Goal: Find specific page/section: Find specific page/section

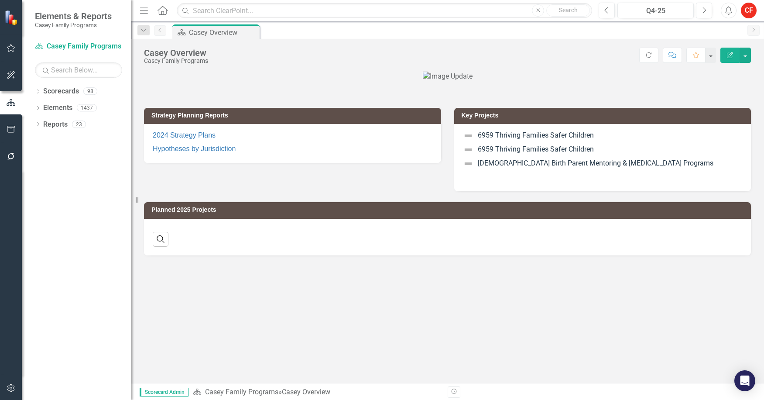
click at [38, 89] on div "Dropdown" at bounding box center [38, 92] width 6 height 7
click at [45, 107] on icon "Dropdown" at bounding box center [42, 107] width 7 height 5
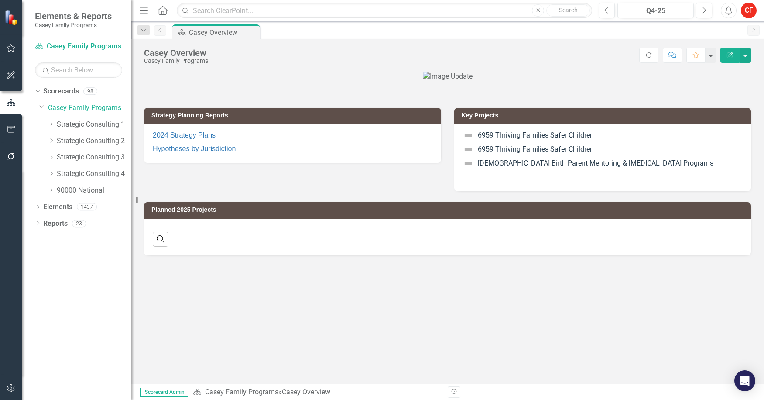
click at [48, 171] on icon "Dropdown" at bounding box center [51, 173] width 7 height 5
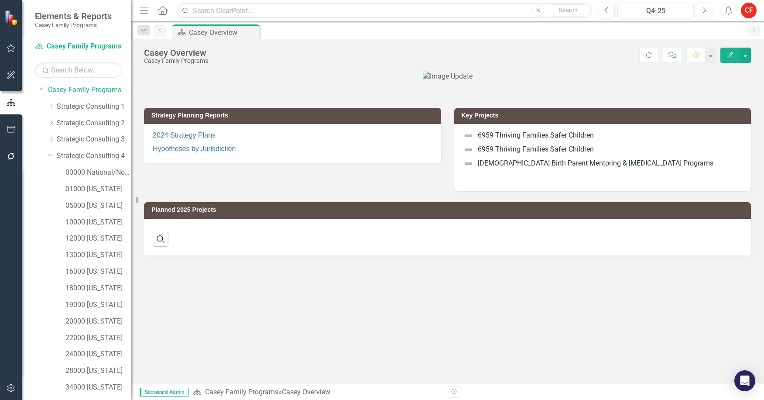
scroll to position [10, 0]
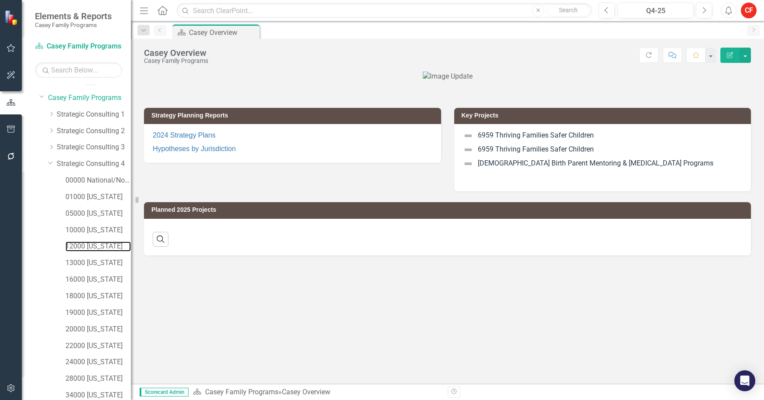
click at [102, 250] on link "12000 [US_STATE]" at bounding box center [97, 246] width 65 height 10
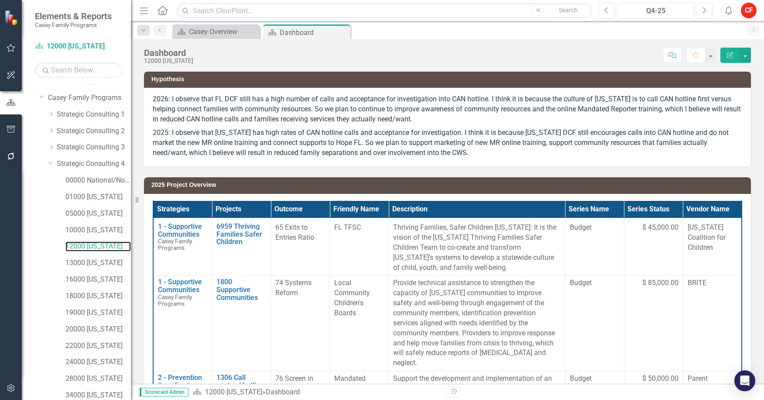
scroll to position [262, 0]
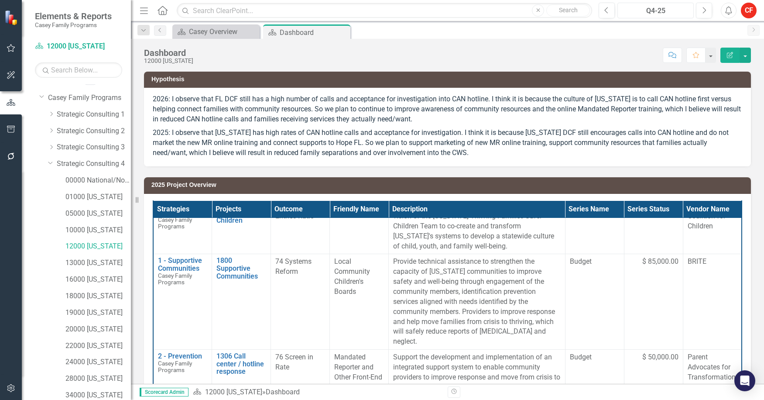
click at [648, 10] on div "Q4-25" at bounding box center [655, 11] width 70 height 10
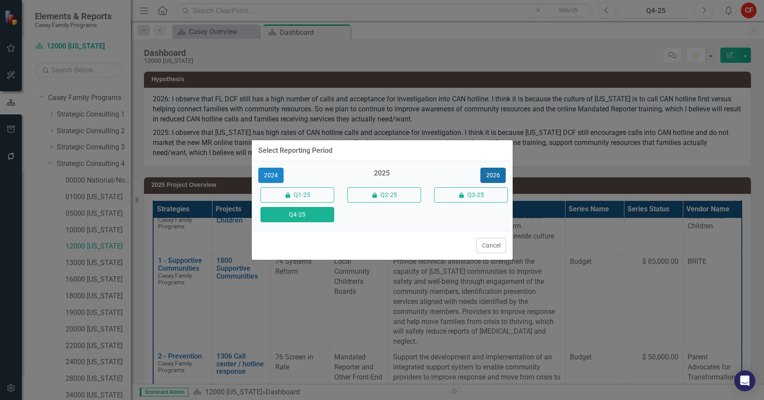
click at [489, 172] on button "2026" at bounding box center [492, 175] width 25 height 15
click at [311, 211] on button "Q4-26" at bounding box center [297, 214] width 74 height 15
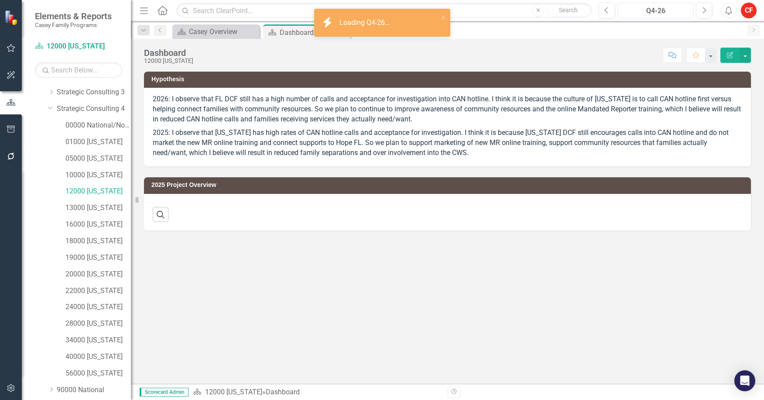
scroll to position [97, 0]
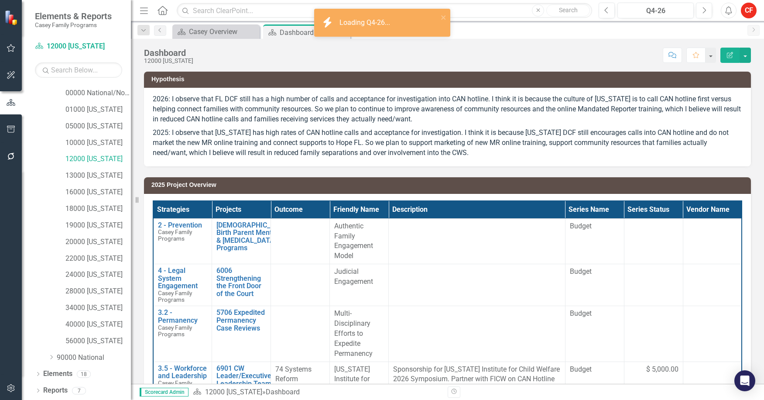
click at [41, 390] on div "Dropdown Reports 7" at bounding box center [83, 391] width 96 height 17
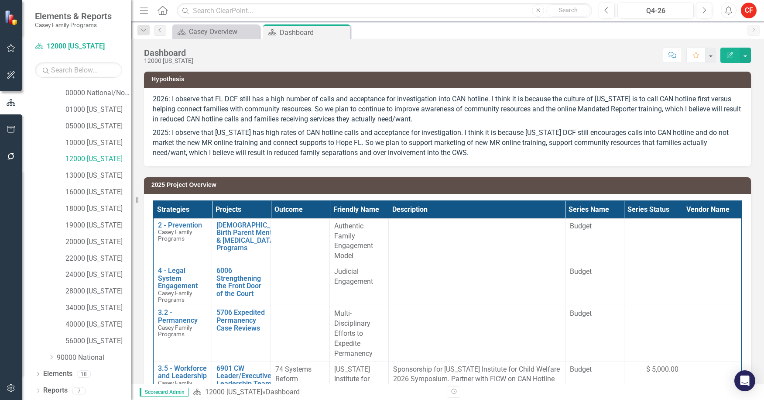
click at [183, 191] on td "2025 Project Overview" at bounding box center [448, 185] width 595 height 13
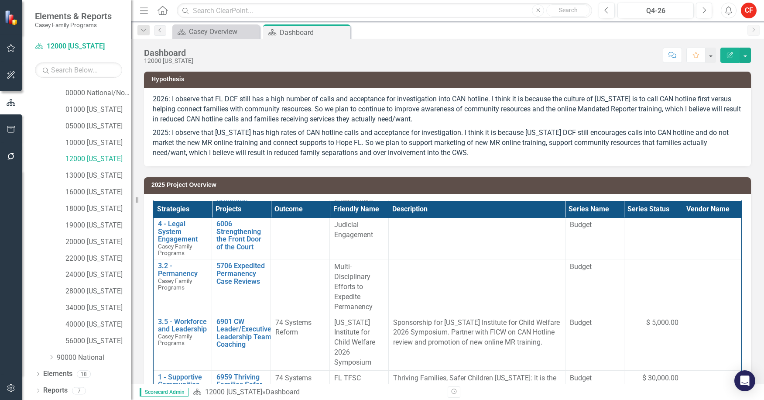
scroll to position [0, 0]
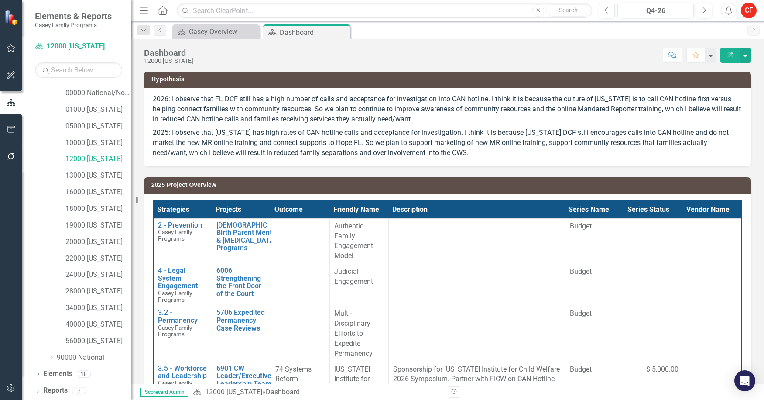
click at [39, 390] on icon "Dropdown" at bounding box center [38, 391] width 6 height 5
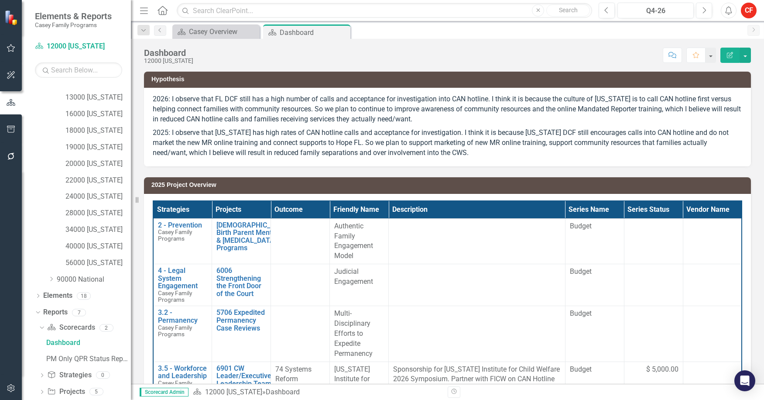
scroll to position [206, 0]
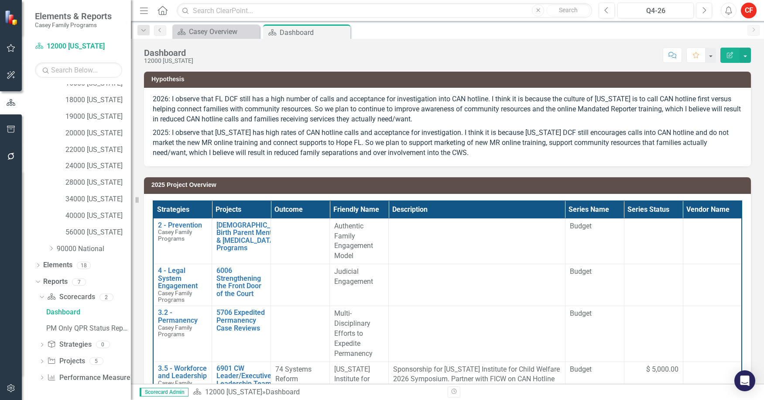
click at [43, 360] on icon "Dropdown" at bounding box center [42, 362] width 6 height 5
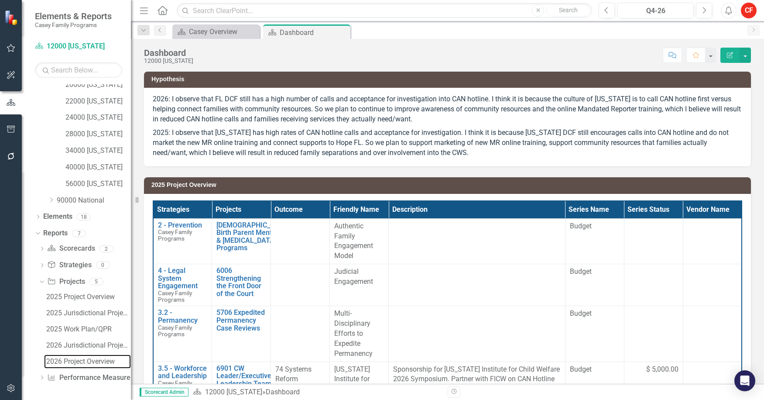
click at [73, 363] on div "2026 Project Overview" at bounding box center [88, 361] width 85 height 8
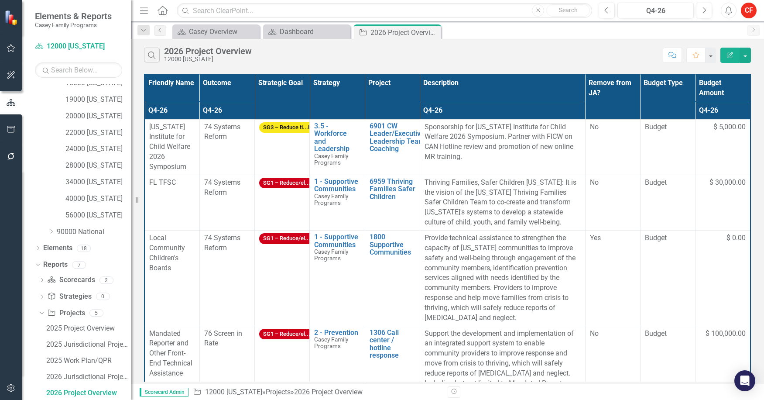
click at [390, 103] on th "Project" at bounding box center [392, 96] width 55 height 45
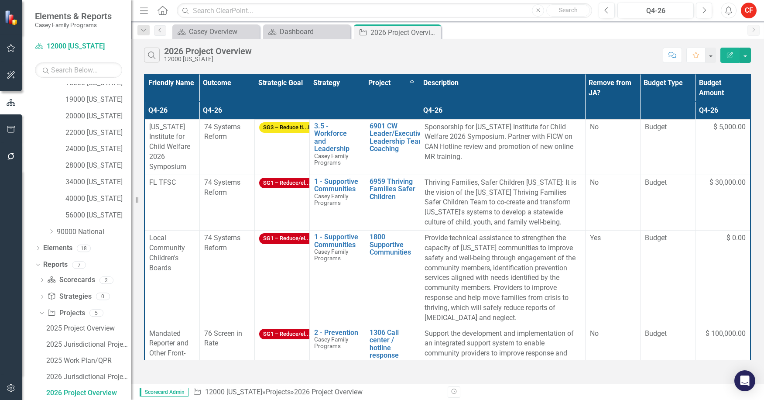
click at [412, 82] on th "Project Sort Ascending" at bounding box center [392, 96] width 55 height 45
